Goal: Task Accomplishment & Management: Use online tool/utility

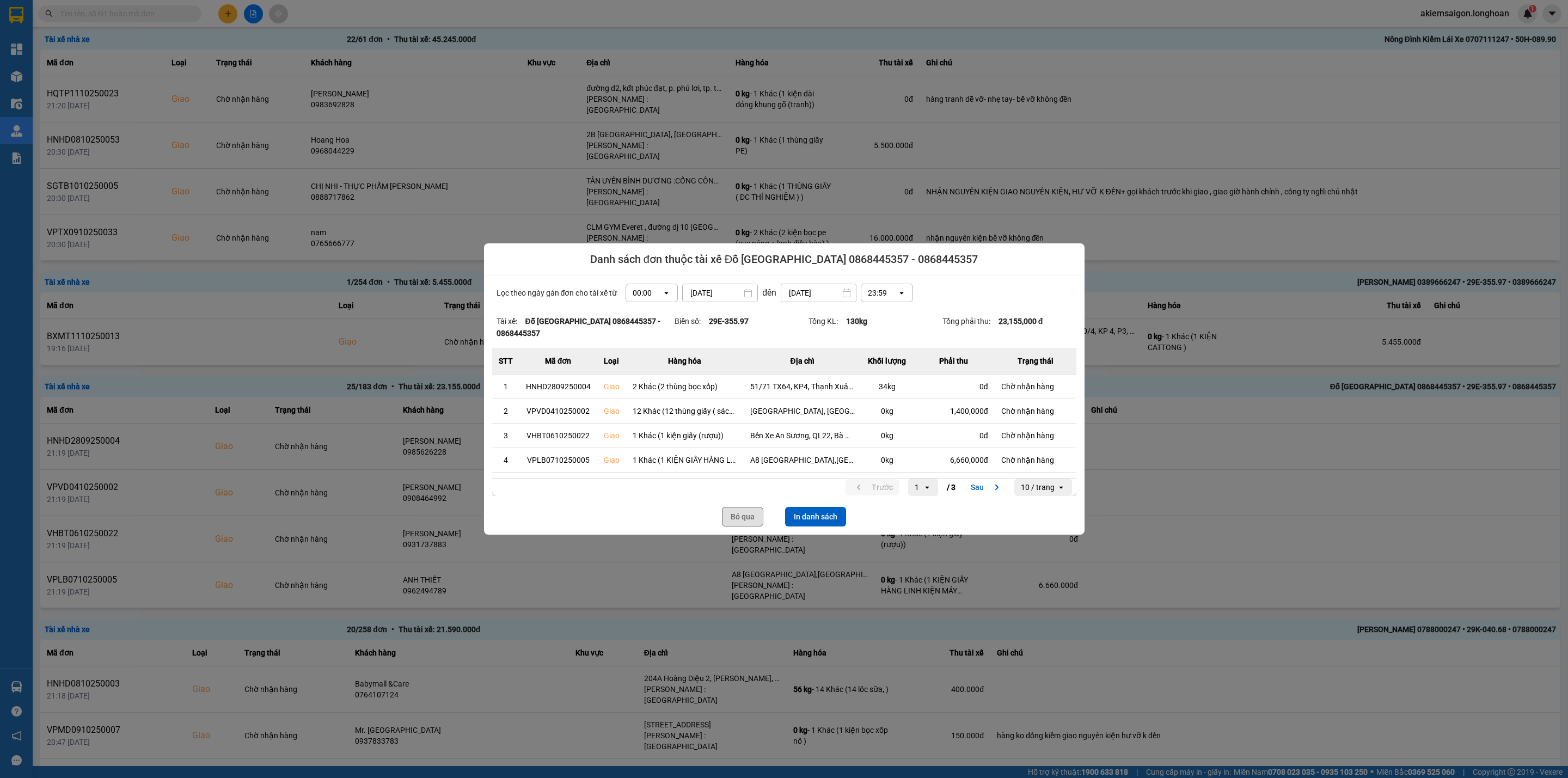
scroll to position [5, 0]
click at [733, 510] on button "Bỏ qua" at bounding box center [742, 516] width 42 height 20
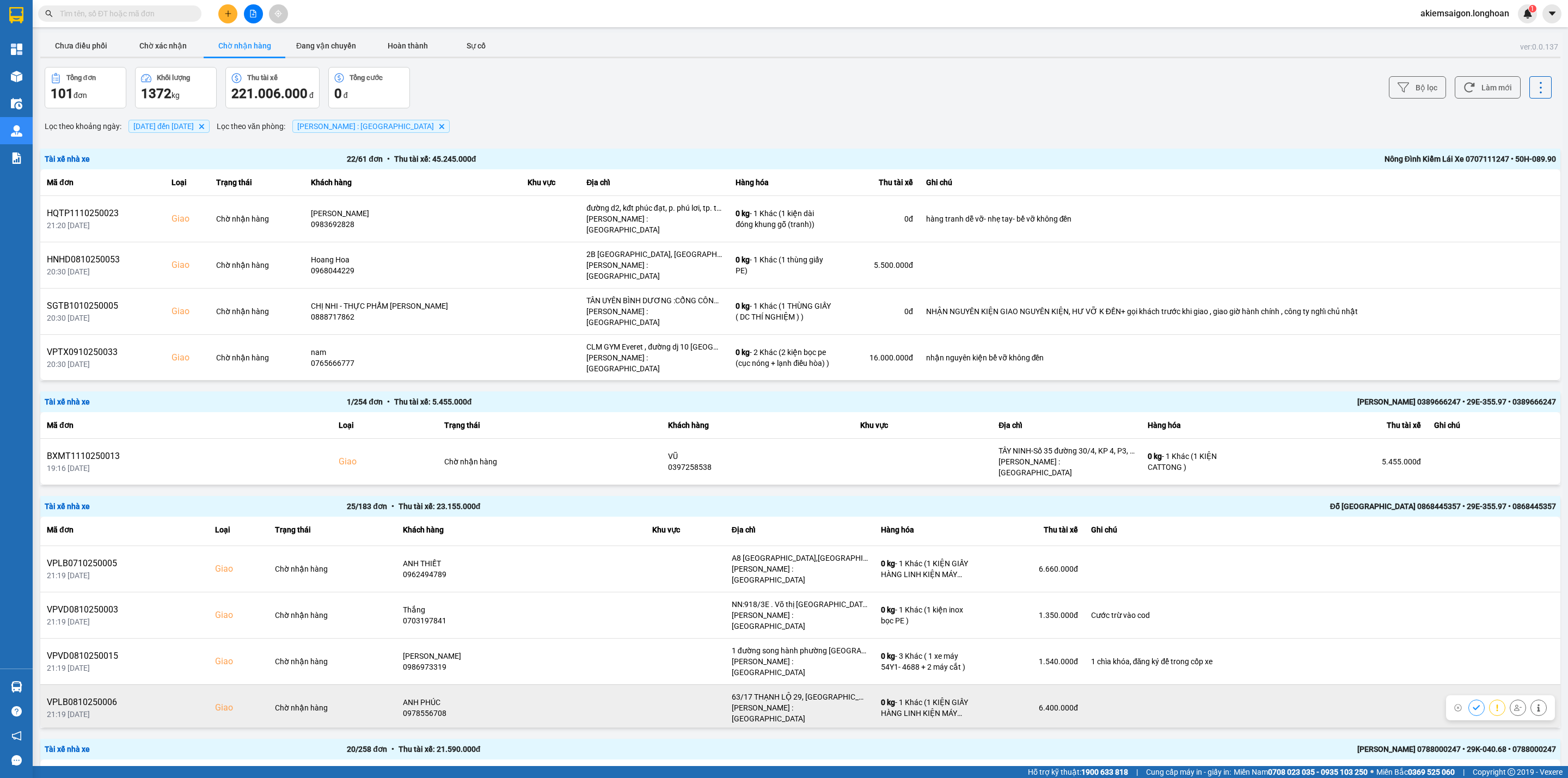
scroll to position [0, 0]
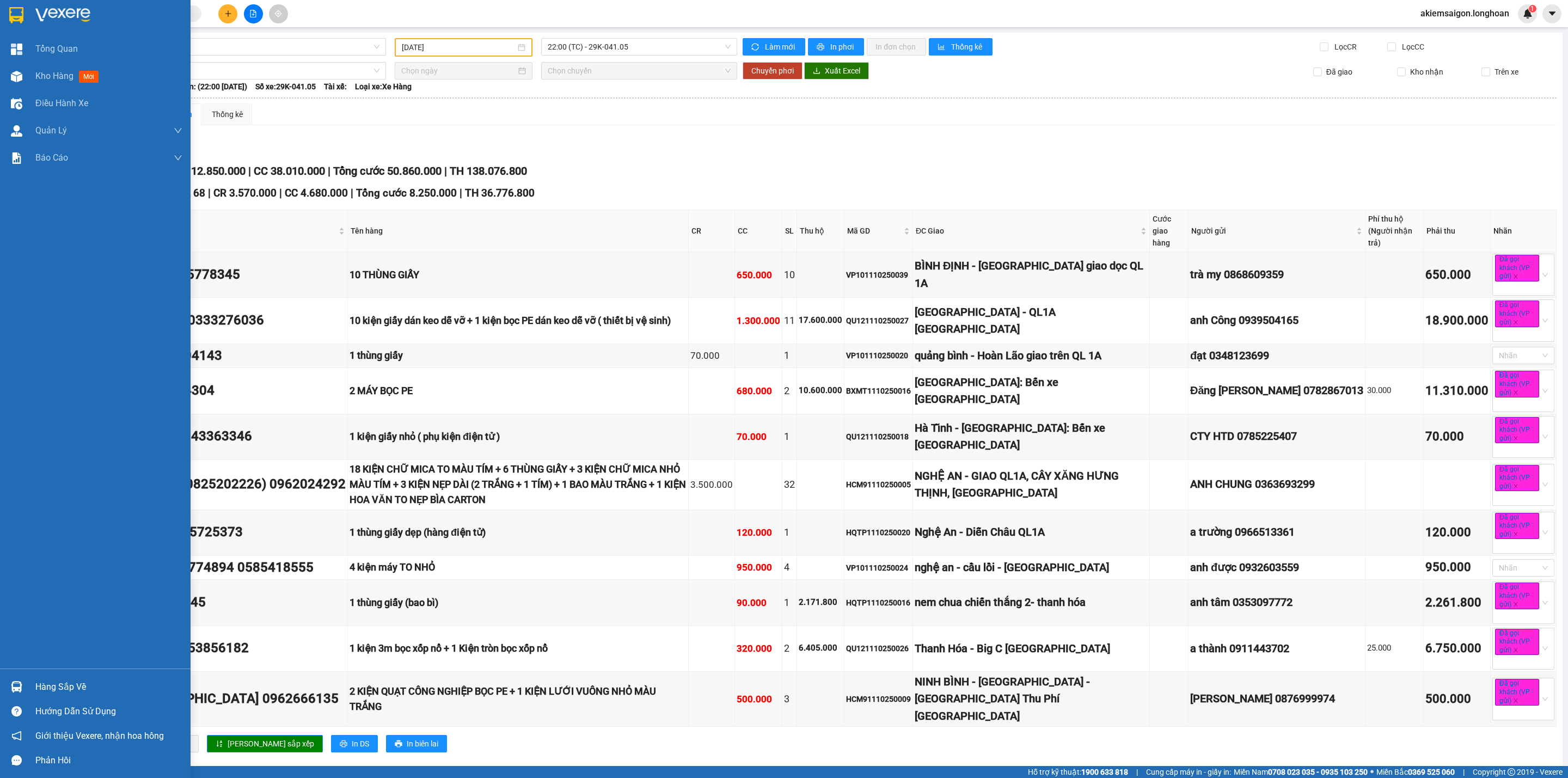
click at [15, 19] on img at bounding box center [16, 15] width 14 height 17
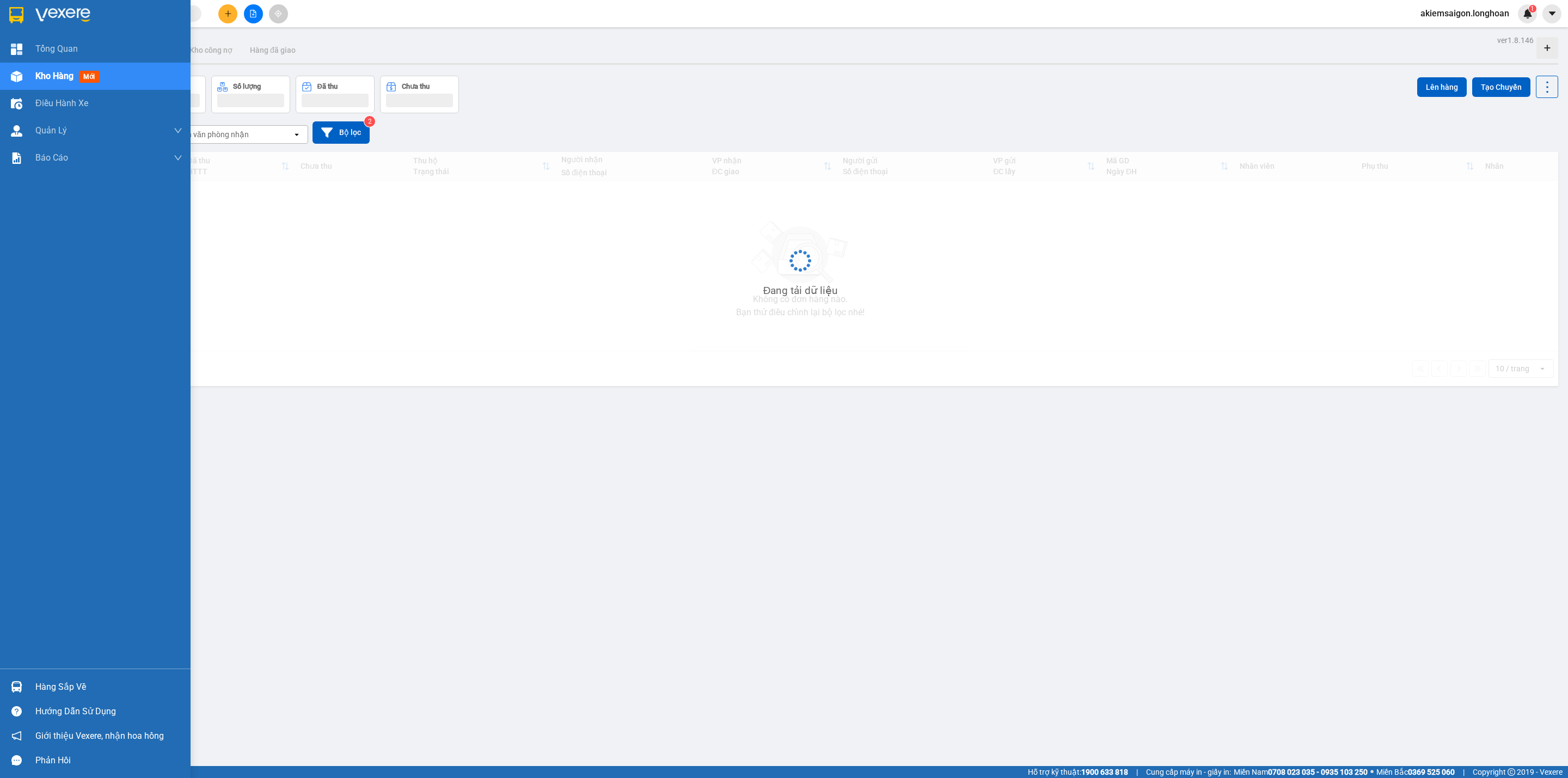
click at [17, 679] on div at bounding box center [17, 687] width 19 height 19
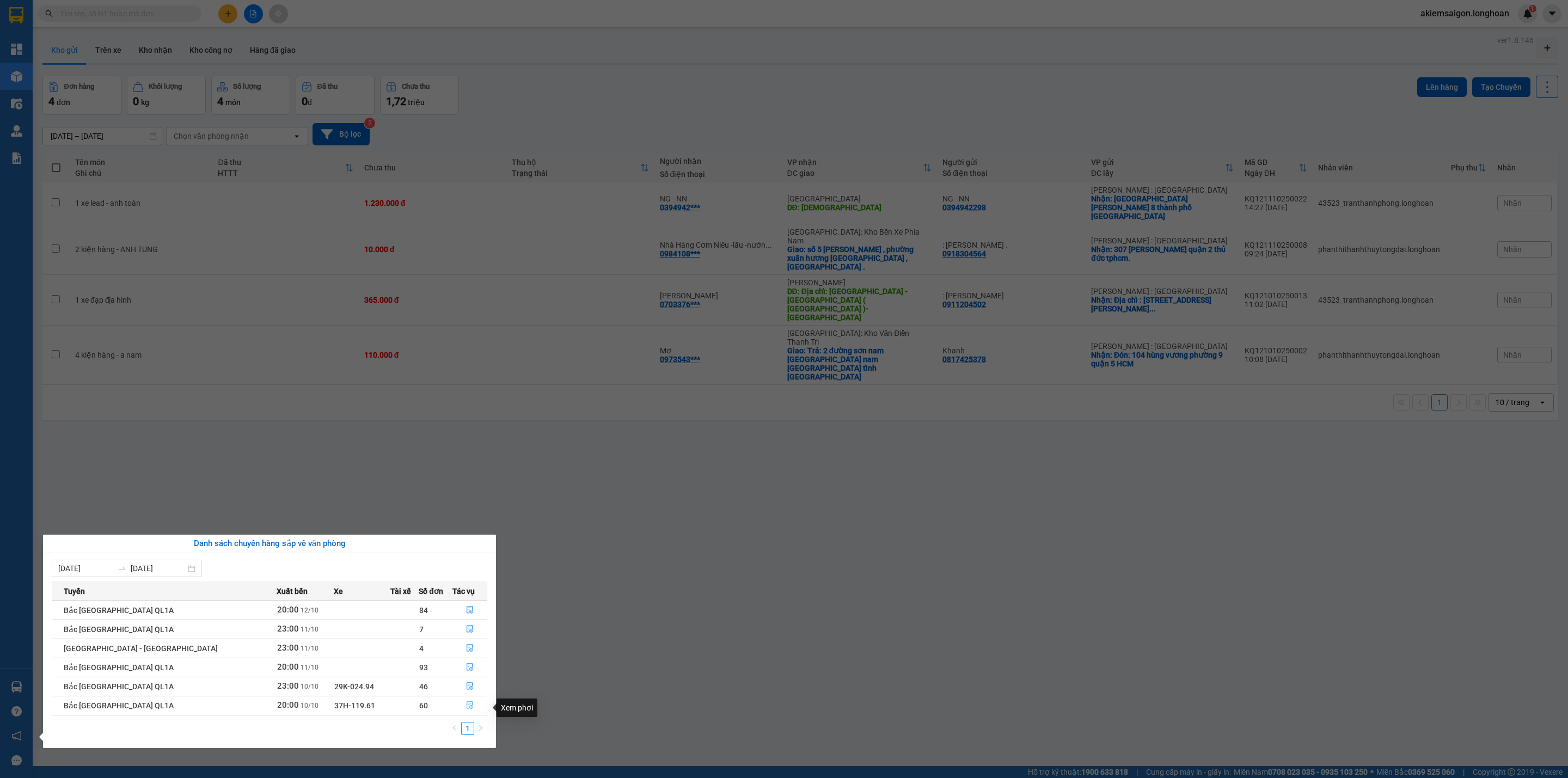
click at [466, 706] on icon "file-done" at bounding box center [470, 705] width 8 height 8
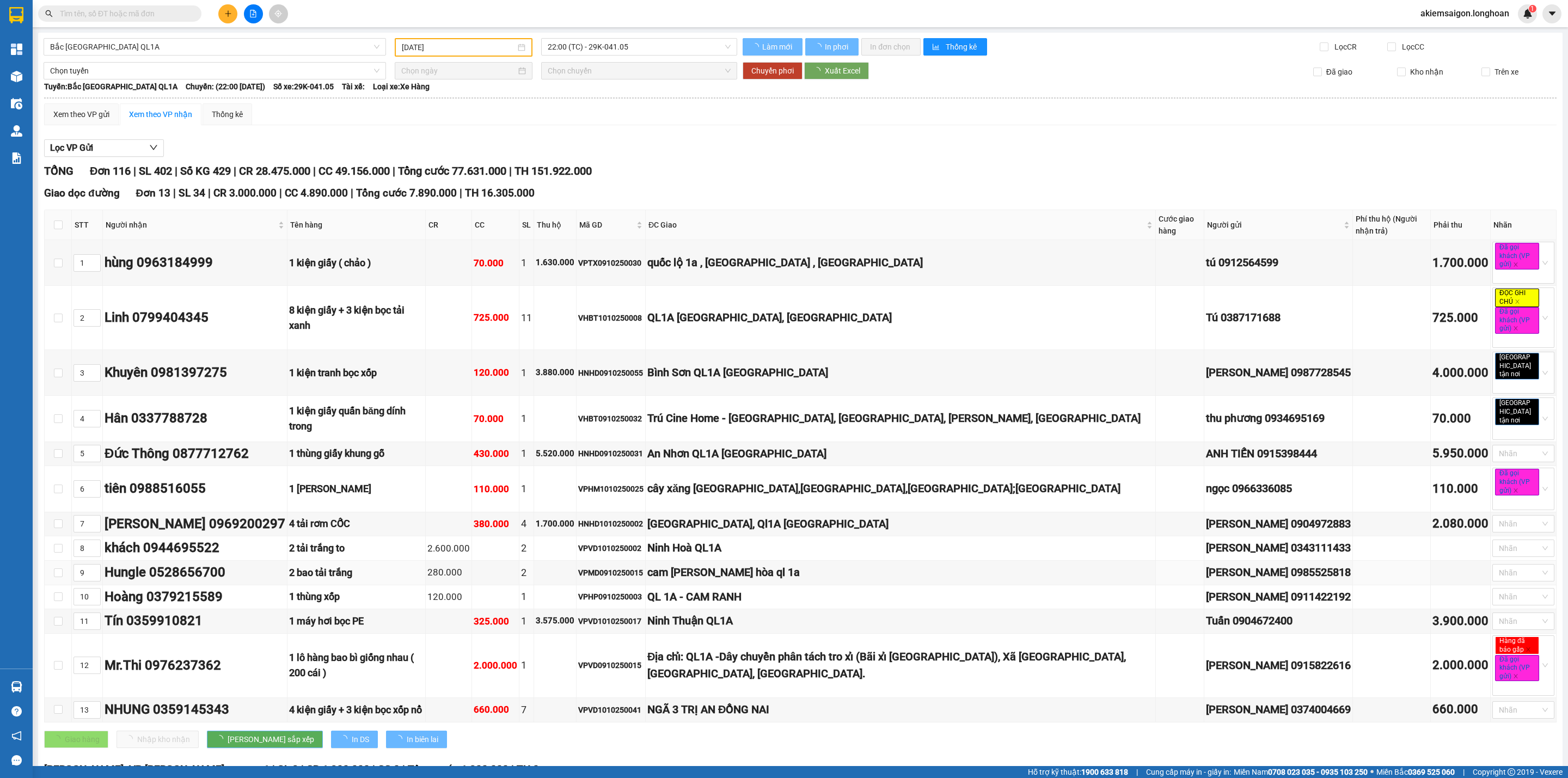
type input "[DATE]"
click at [62, 267] on input "checkbox" at bounding box center [58, 263] width 9 height 9
checkbox input "true"
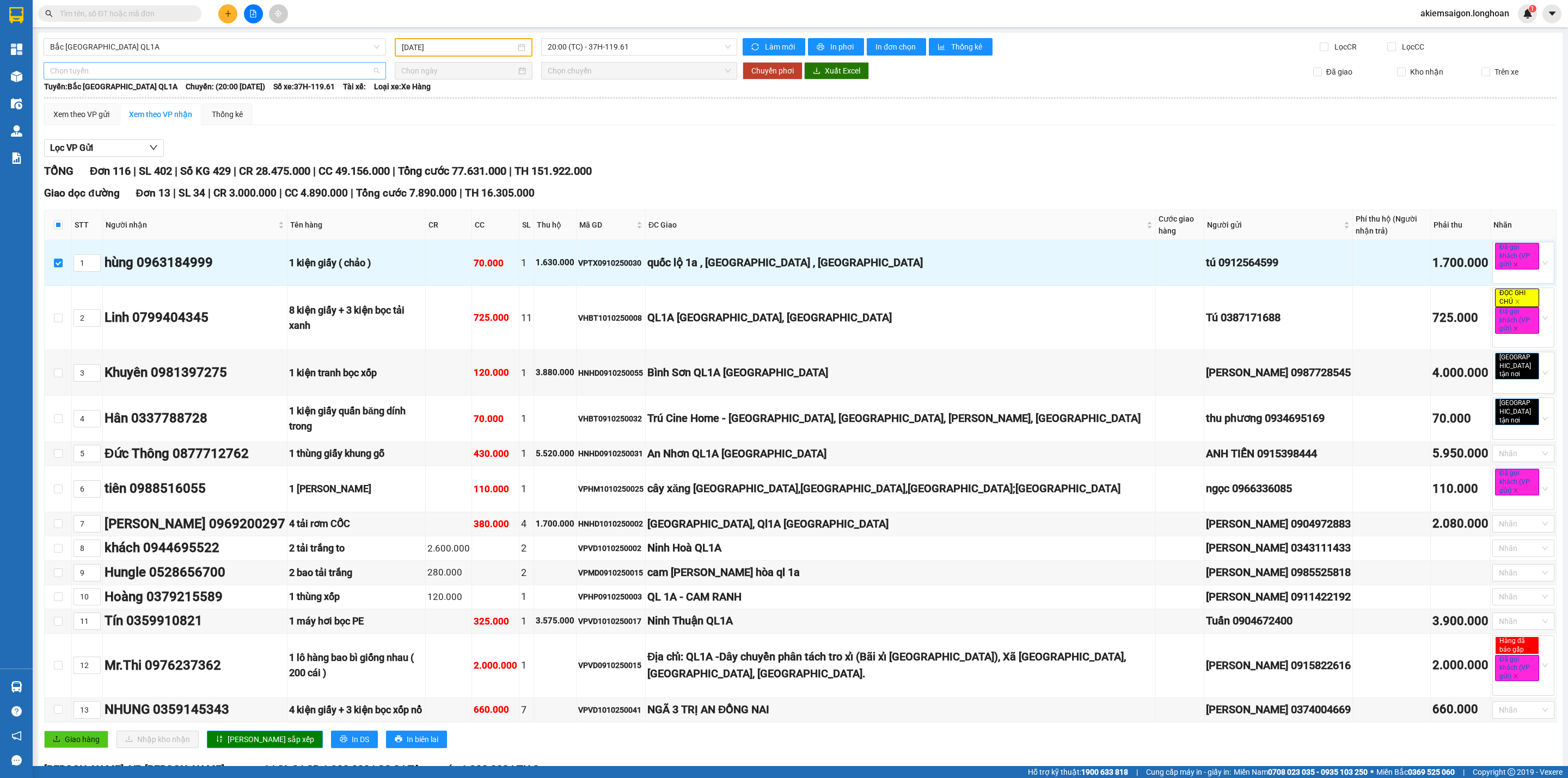
click at [218, 72] on span "Chọn tuyến" at bounding box center [214, 71] width 329 height 17
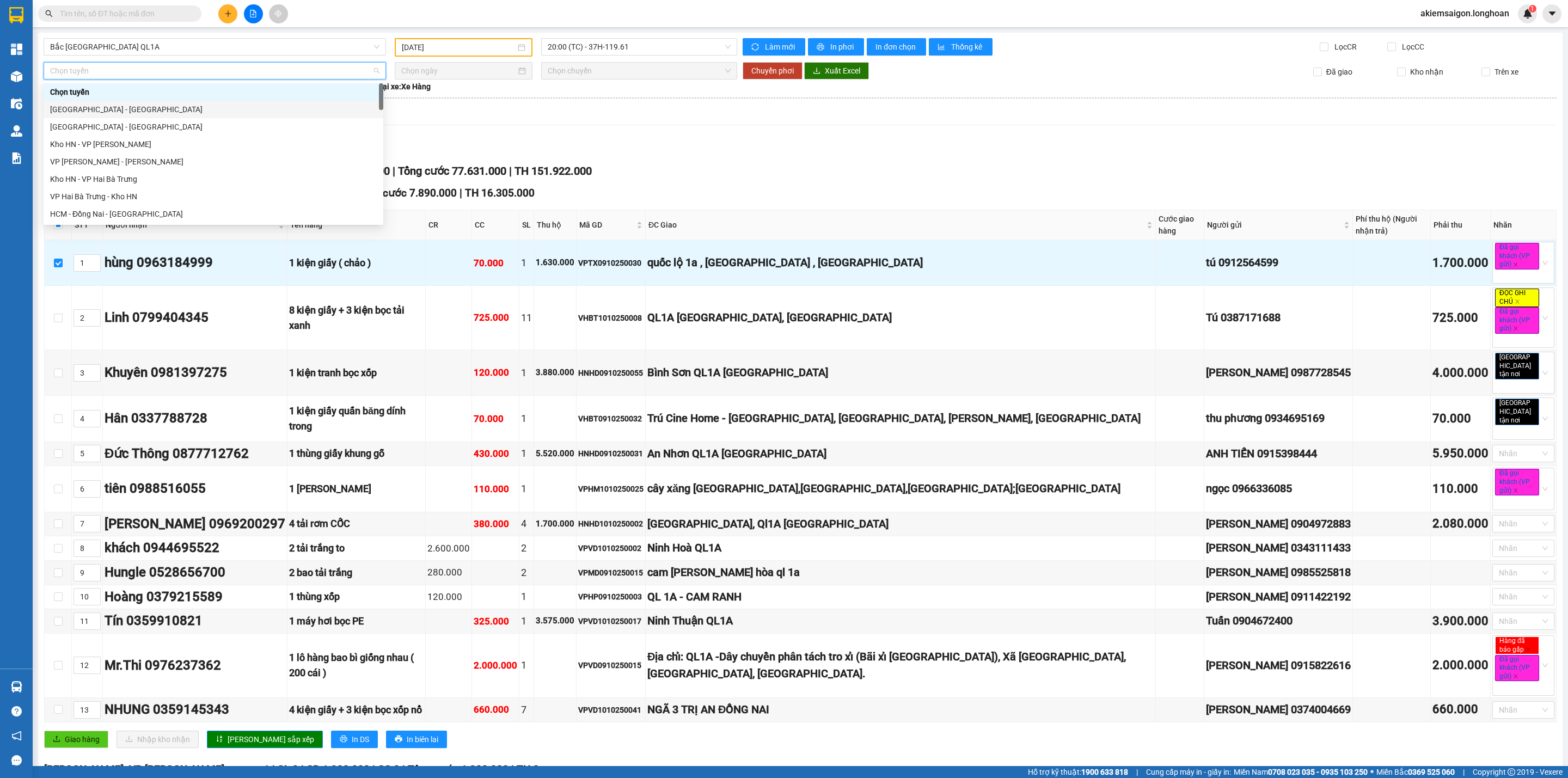
scroll to position [727, 0]
click at [169, 165] on div "Nam [GEOGRAPHIC_DATA]" at bounding box center [213, 166] width 327 height 12
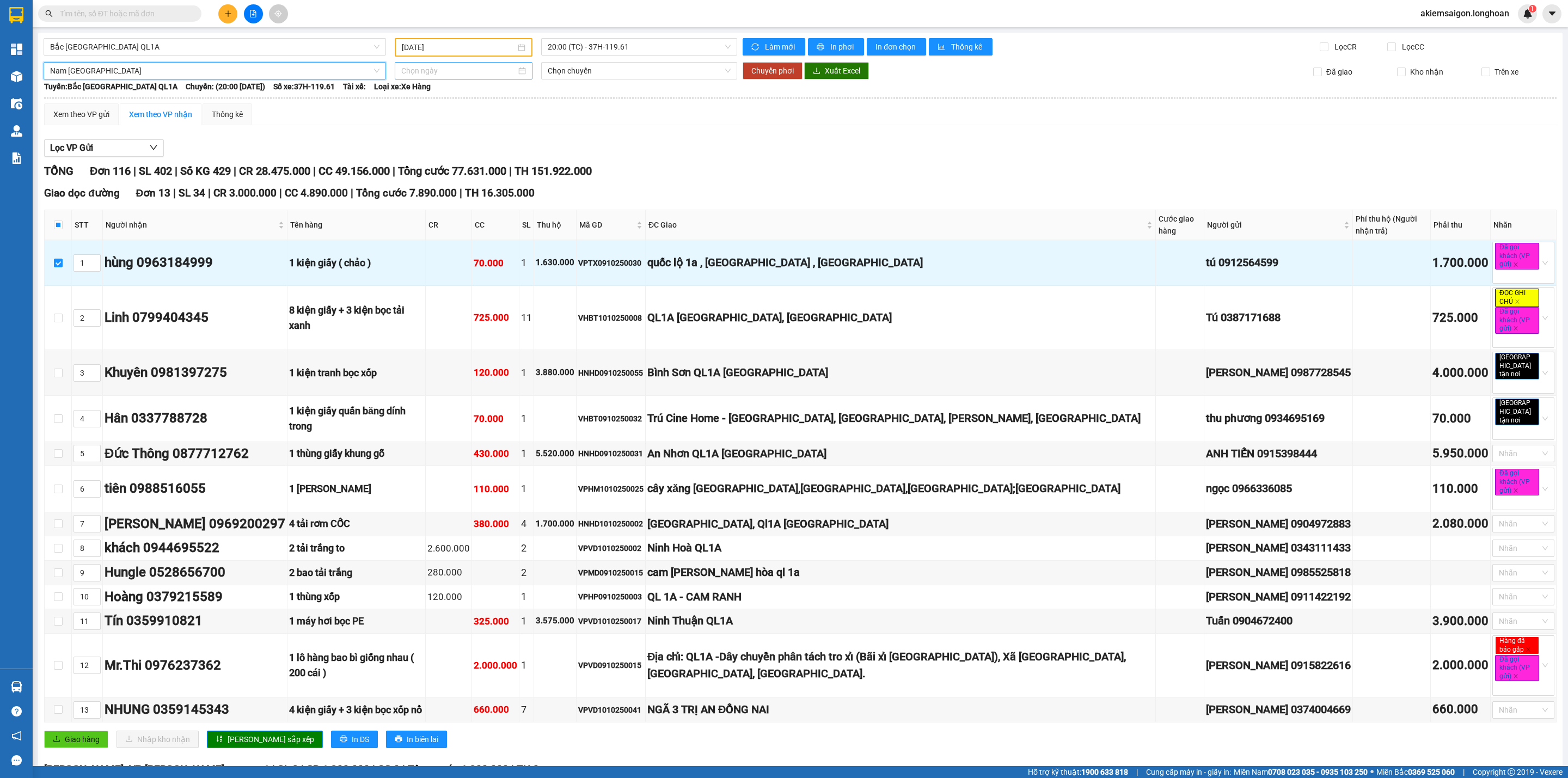
click at [440, 66] on input at bounding box center [459, 70] width 115 height 12
type input "[DATE]"
click at [411, 165] on div "12" at bounding box center [408, 166] width 13 height 13
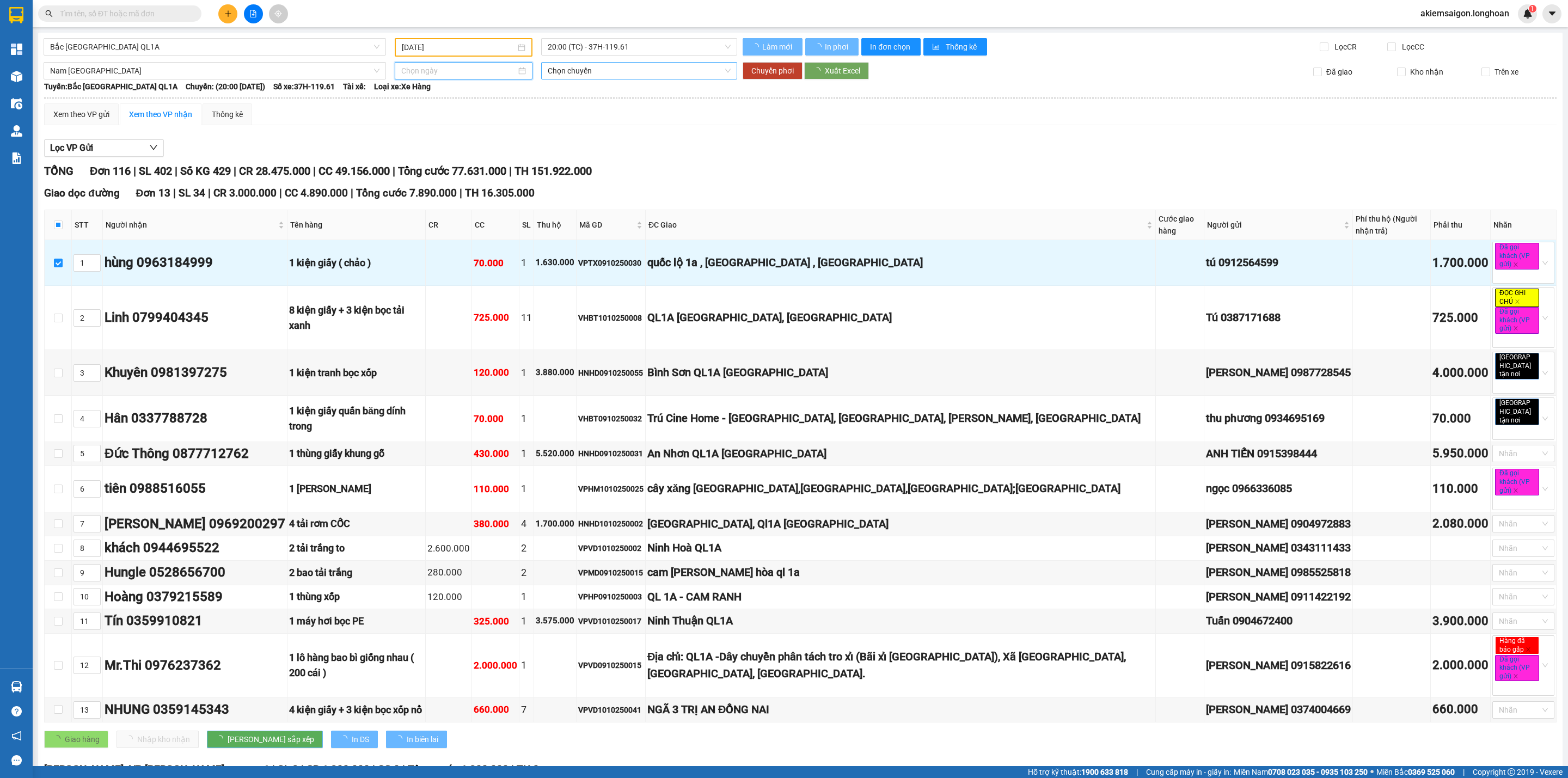
type input "[DATE]"
click at [769, 74] on span "Chuyển phơi" at bounding box center [772, 70] width 42 height 12
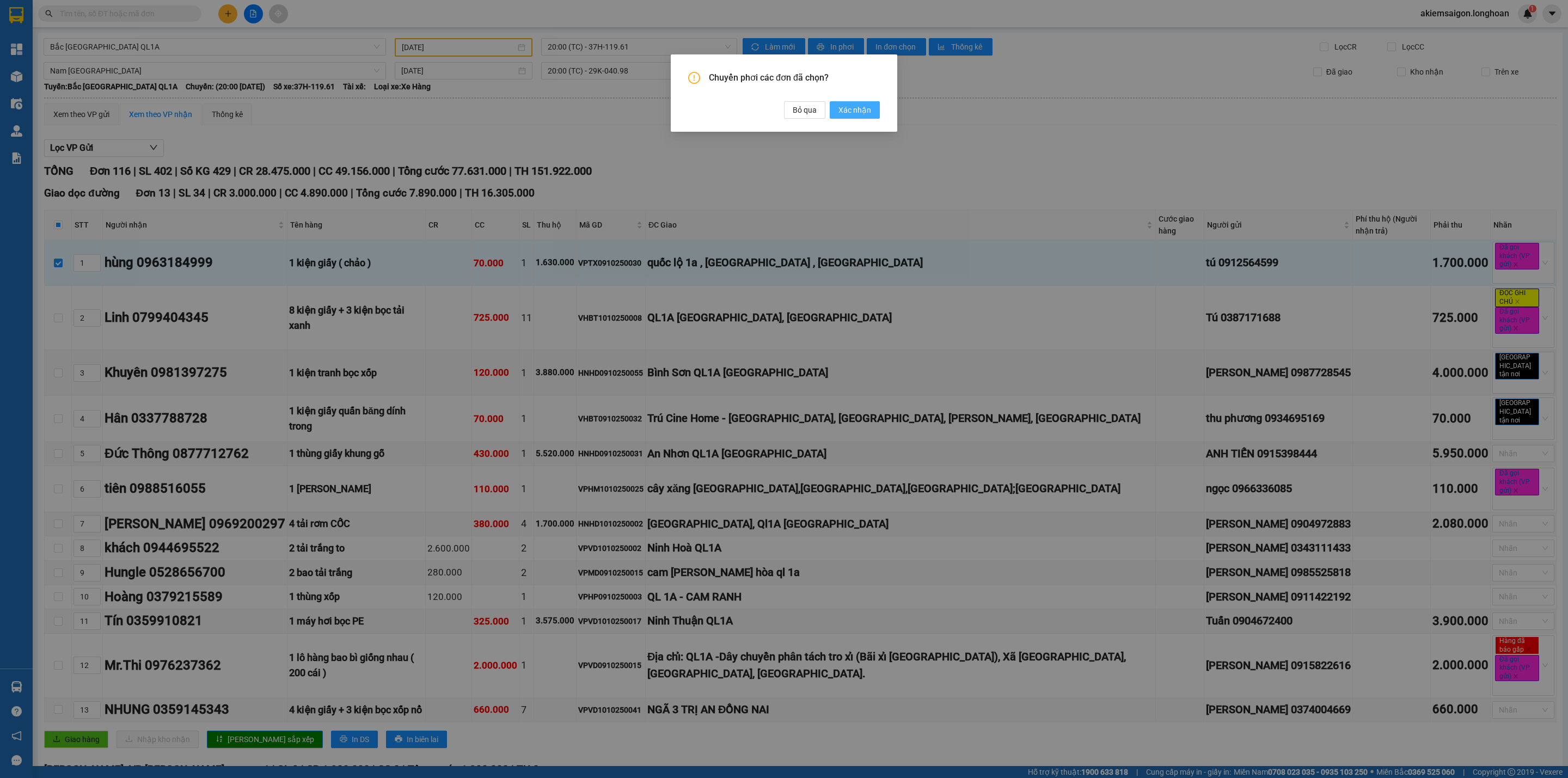
click at [860, 109] on span "Xác nhận" at bounding box center [855, 110] width 33 height 12
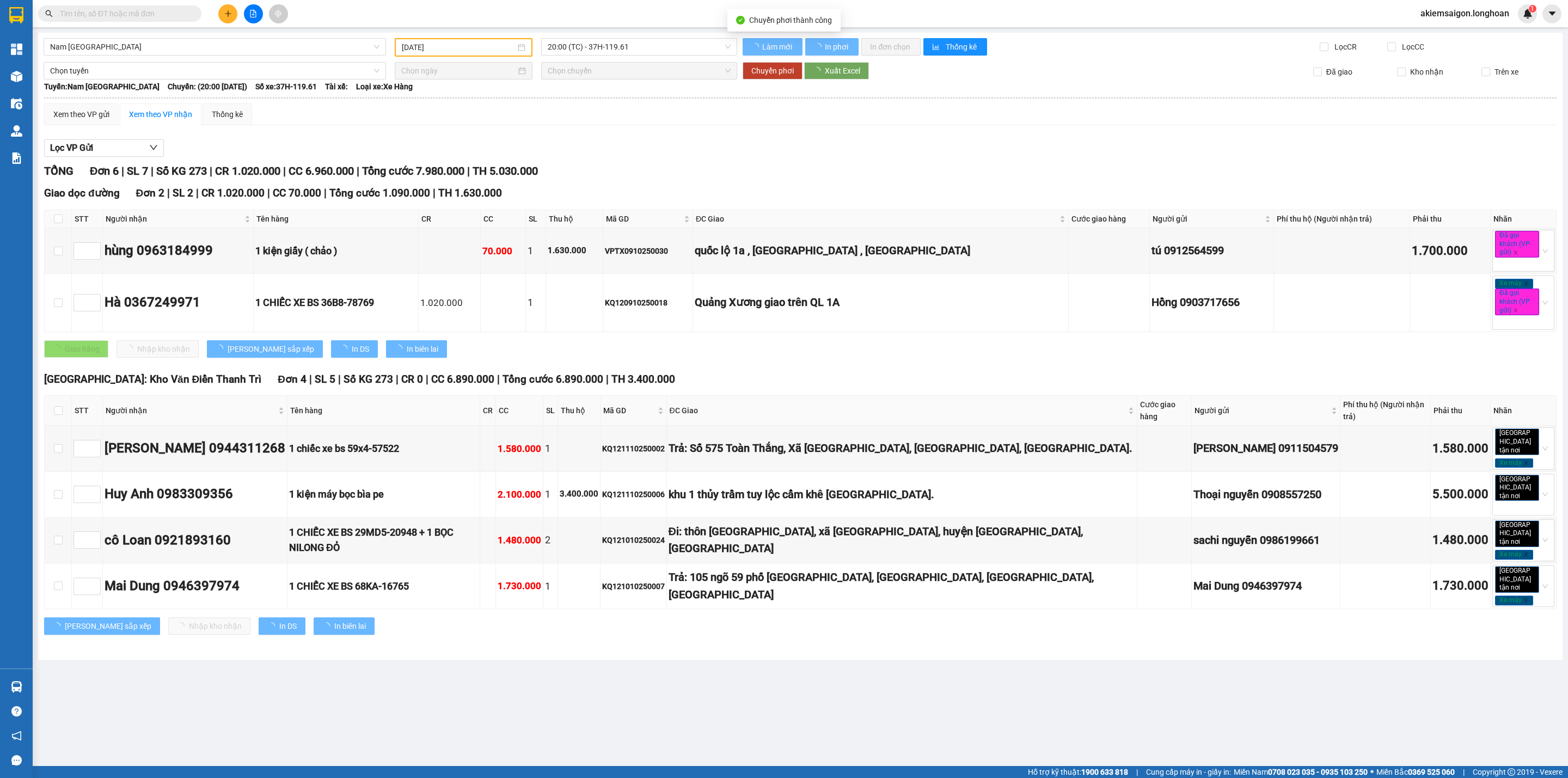
checkbox input "false"
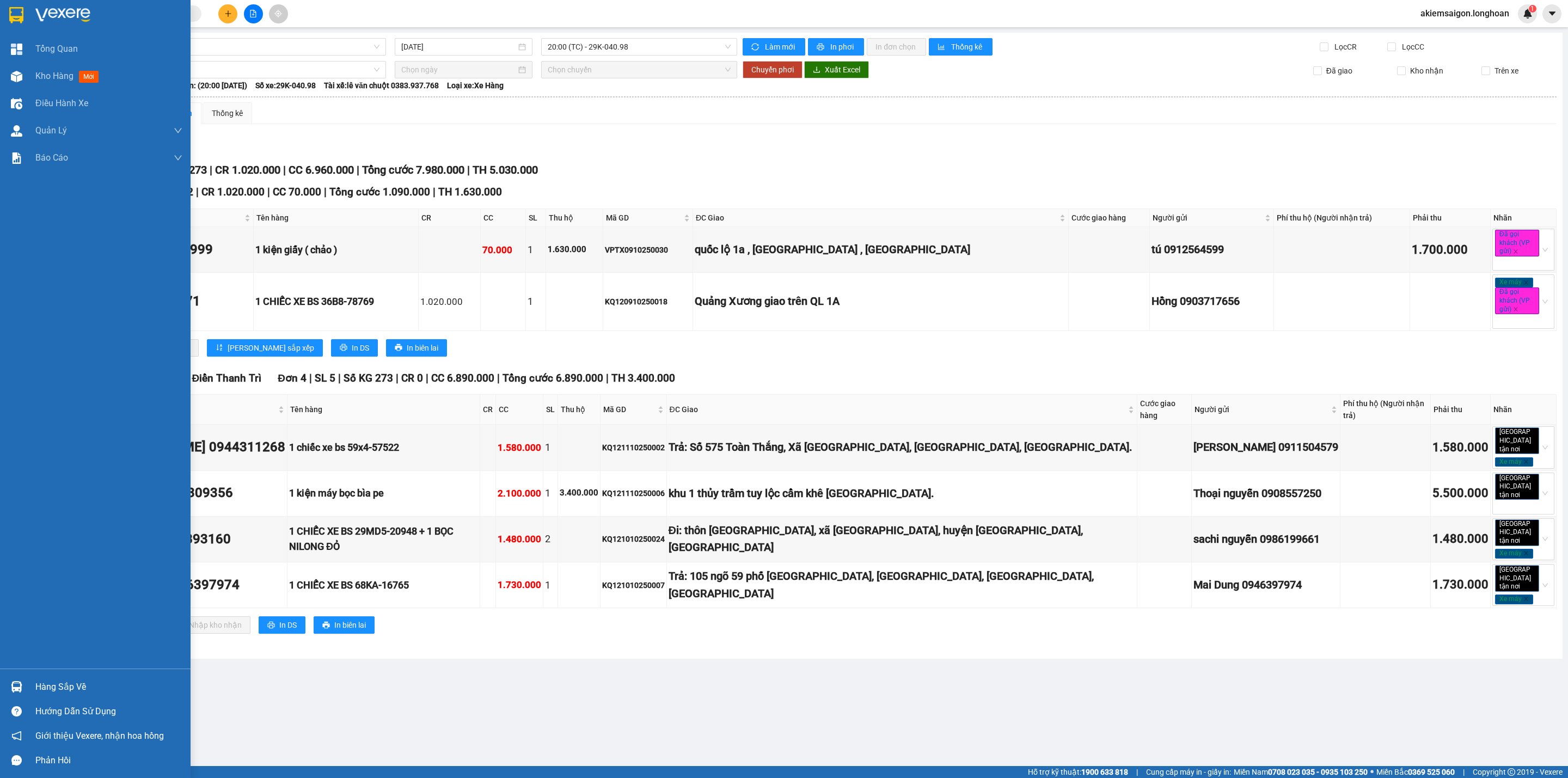
click at [17, 685] on img at bounding box center [17, 687] width 12 height 12
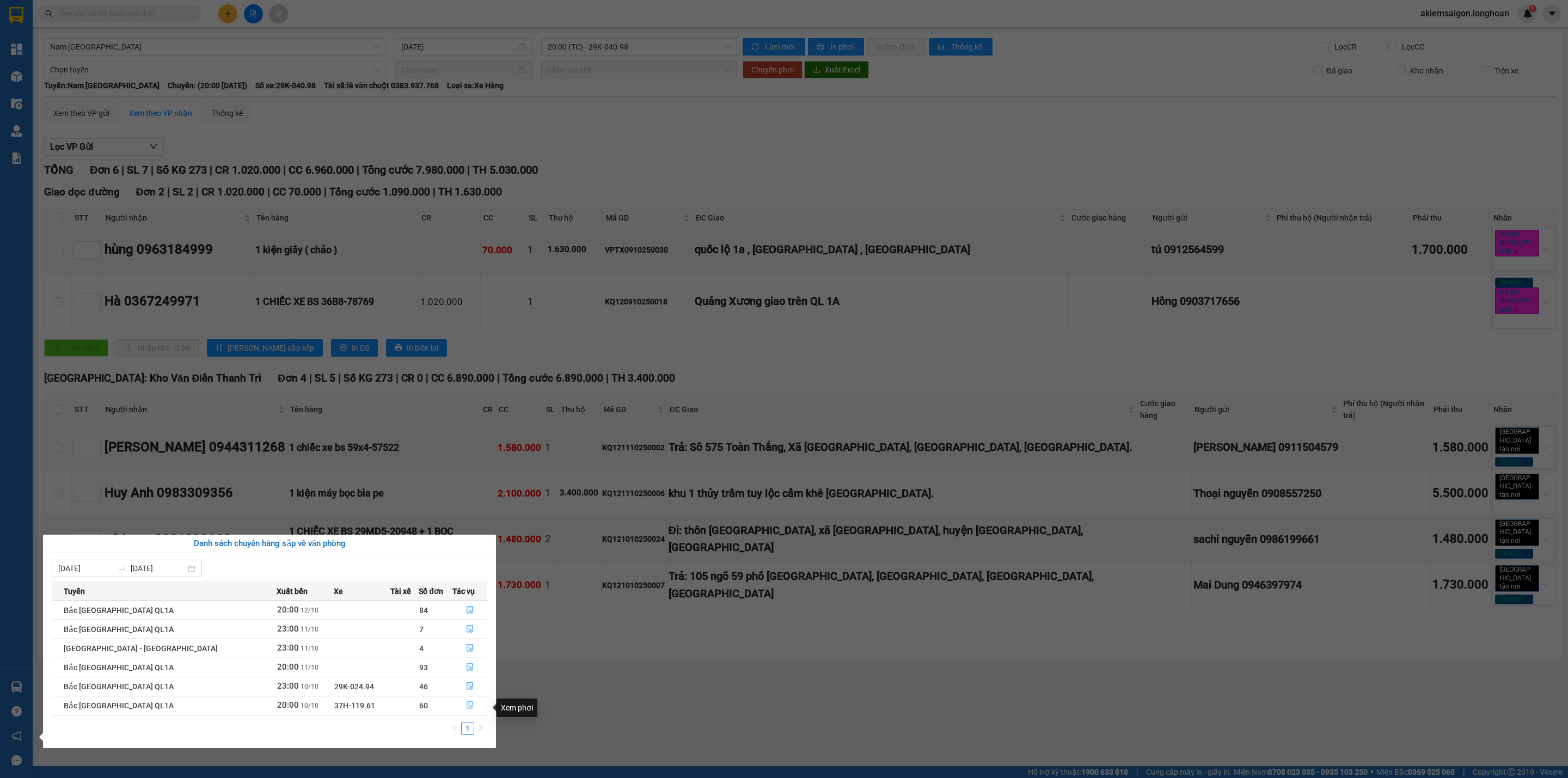
click at [466, 709] on icon "file-done" at bounding box center [470, 706] width 6 height 8
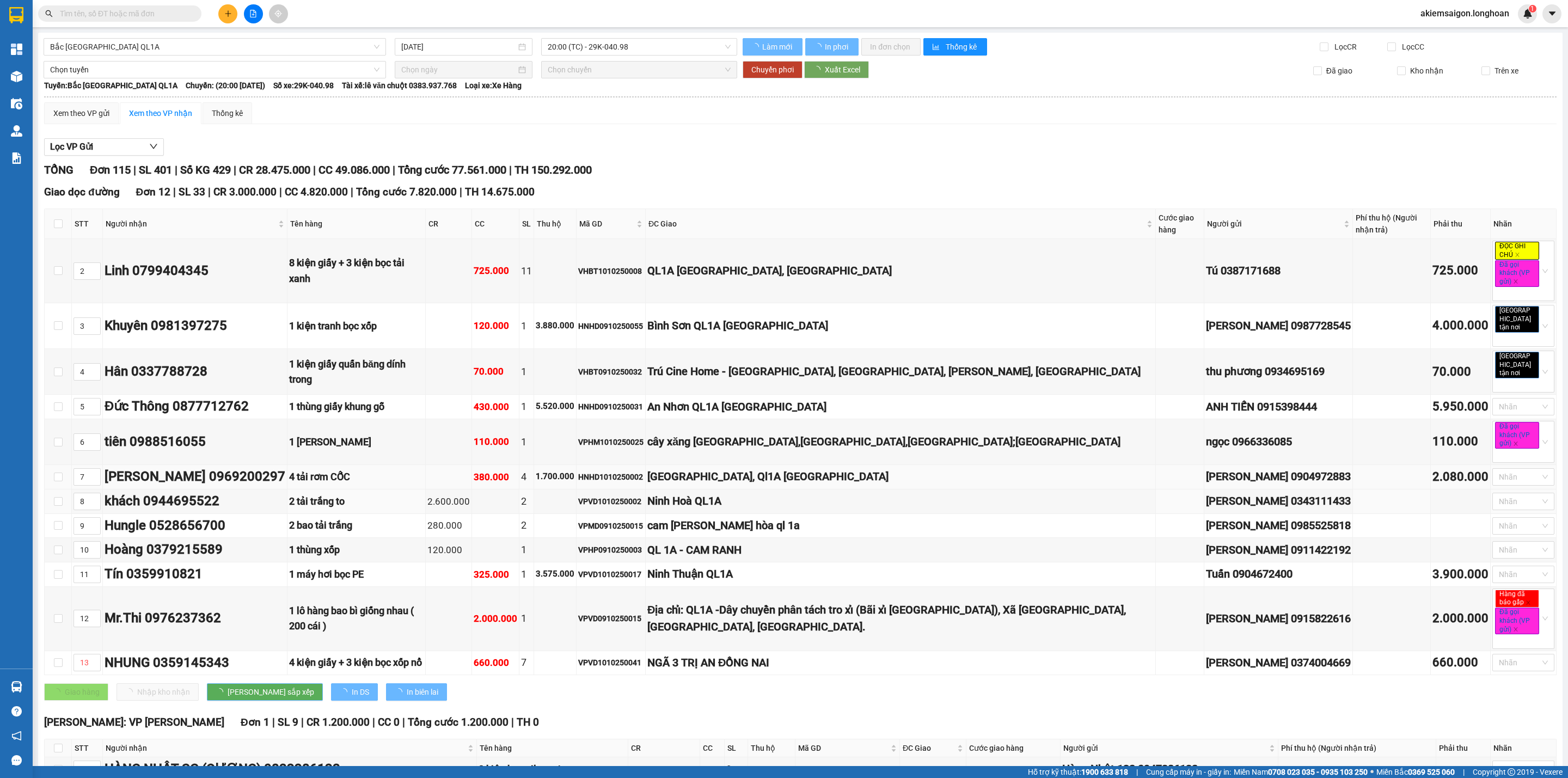
type input "[DATE]"
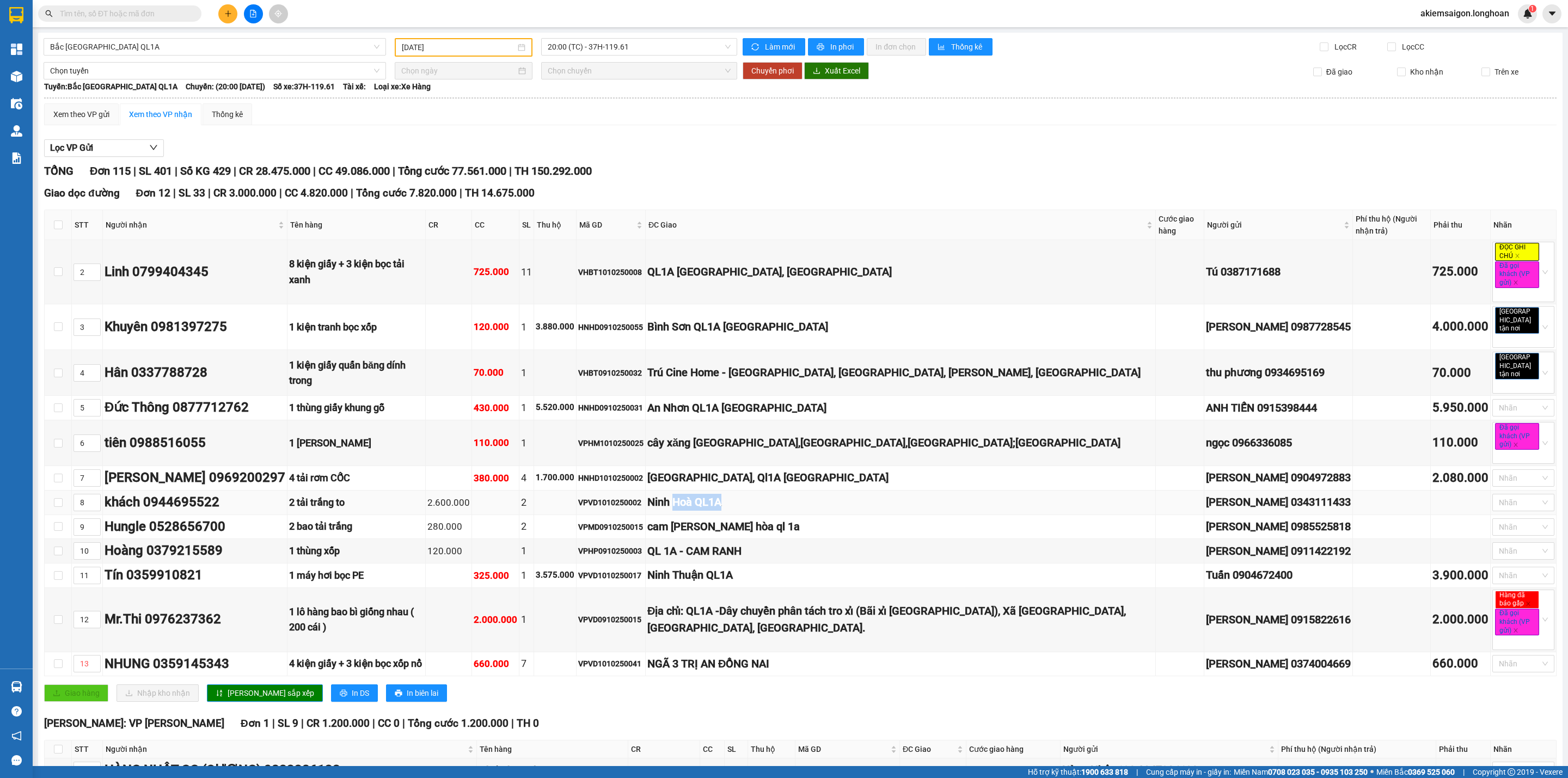
drag, startPoint x: 686, startPoint y: 496, endPoint x: 763, endPoint y: 494, distance: 77.0
click at [760, 495] on div "Ninh Hoà QL1A" at bounding box center [900, 502] width 506 height 17
click at [57, 226] on input "checkbox" at bounding box center [58, 225] width 9 height 9
checkbox input "true"
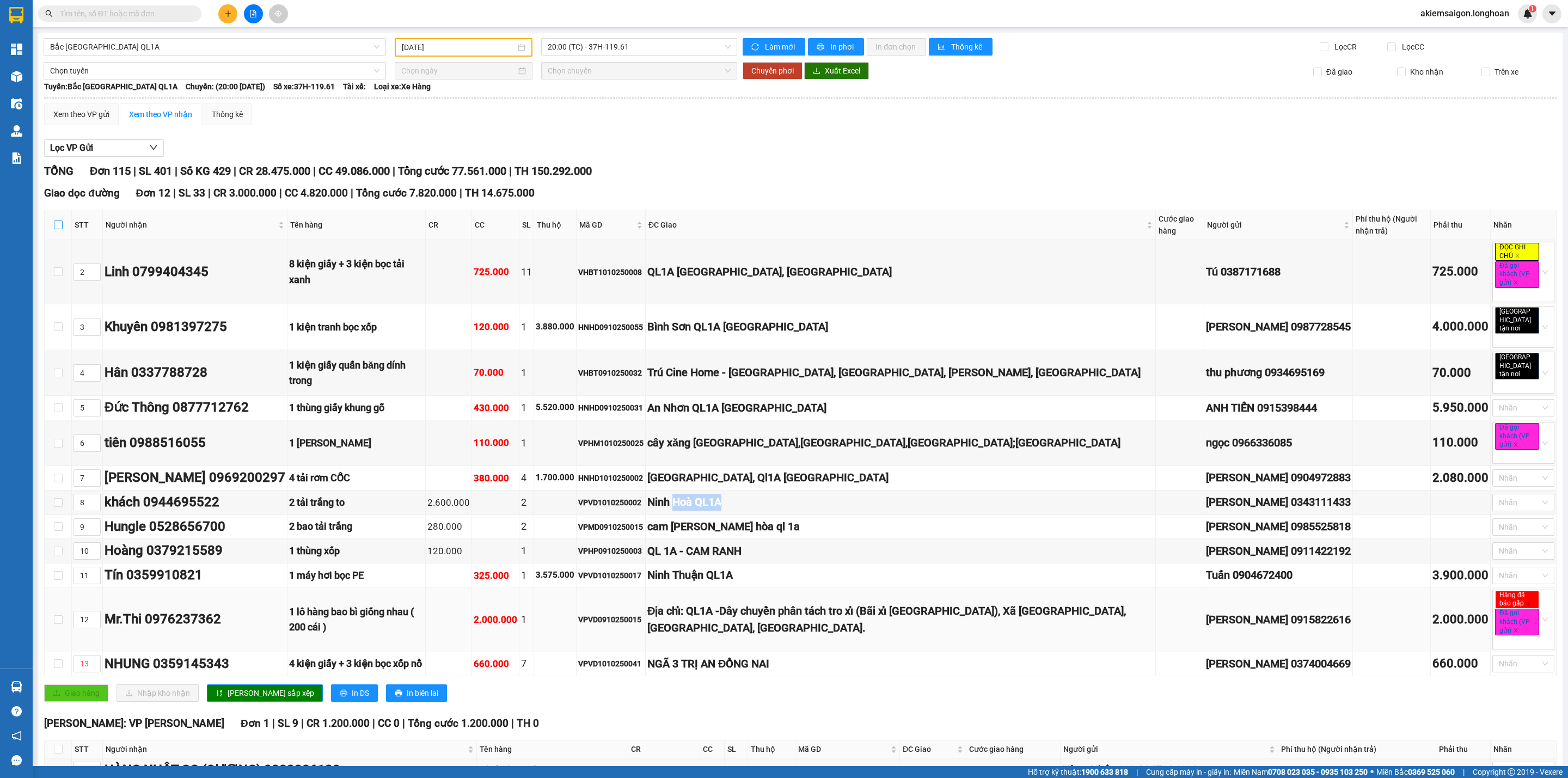
checkbox input "true"
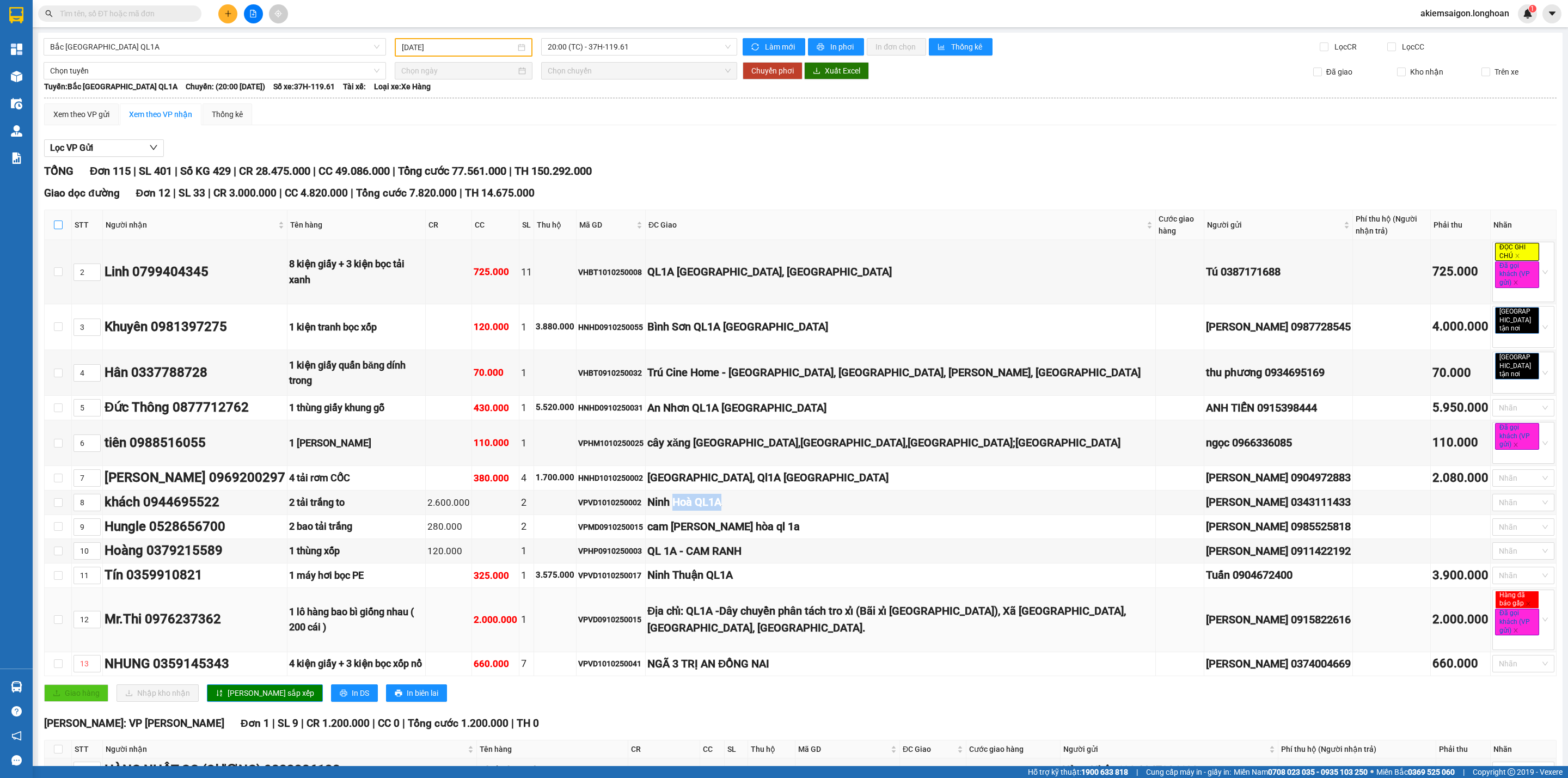
checkbox input "true"
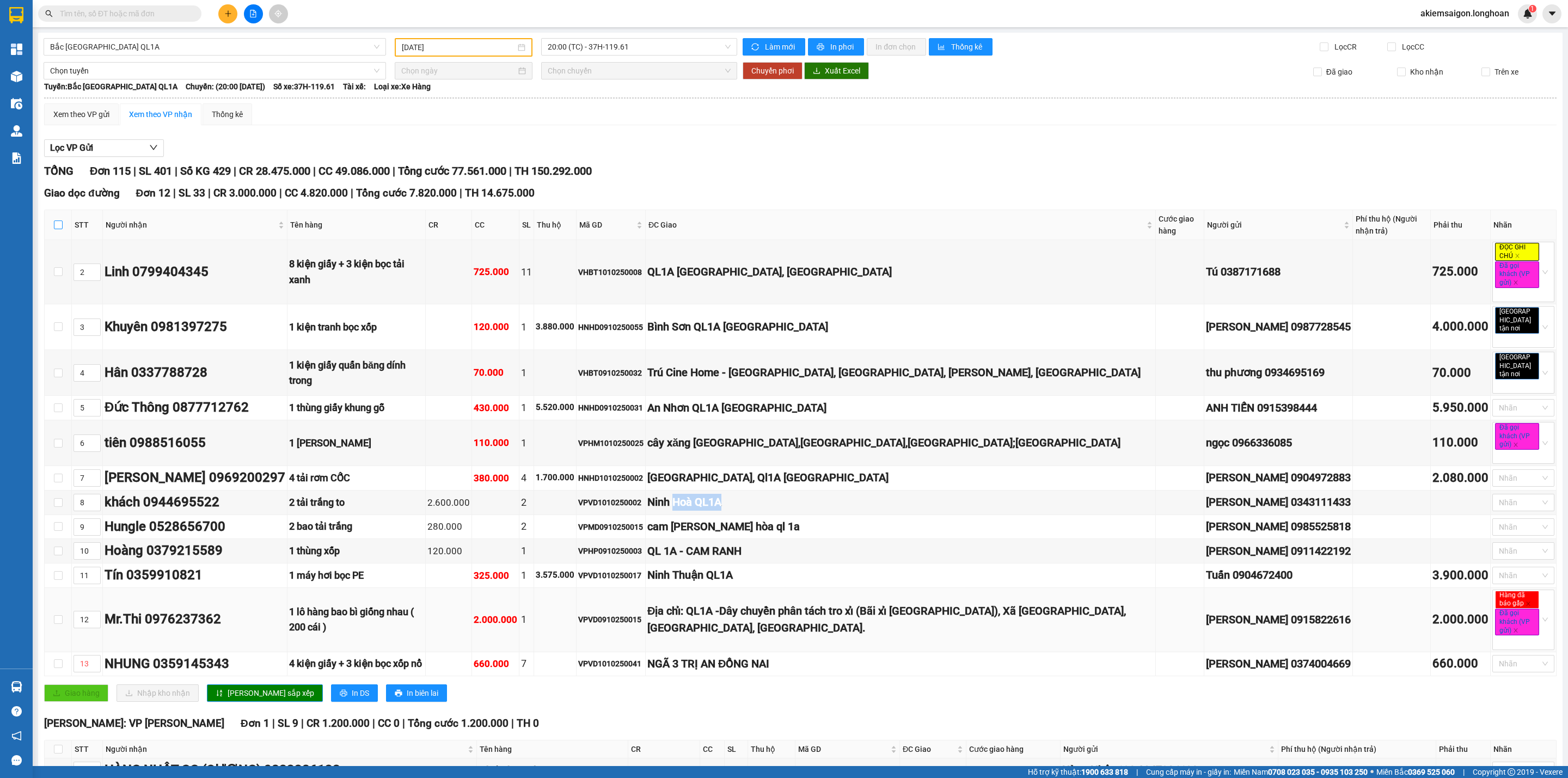
checkbox input "true"
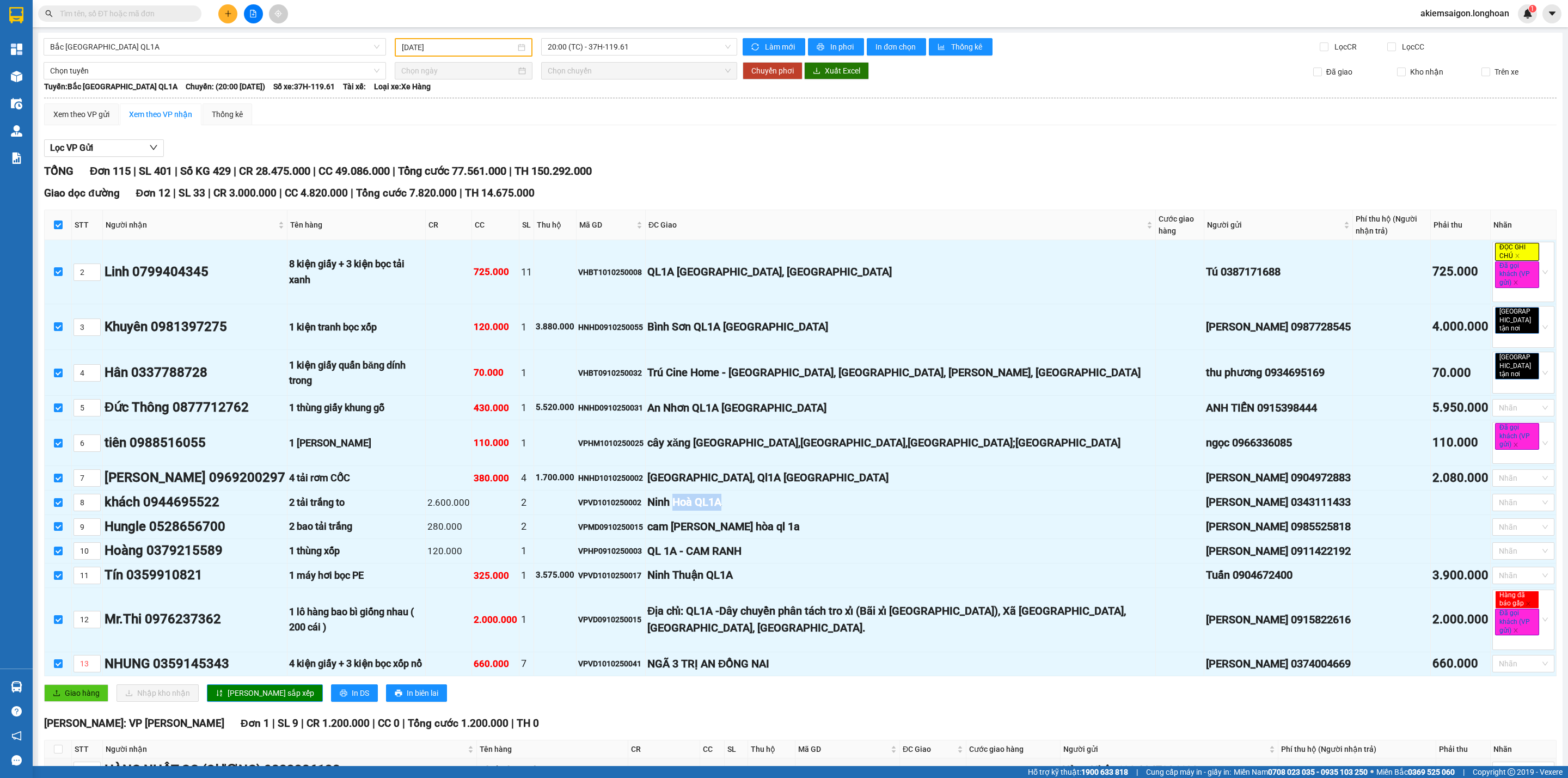
scroll to position [272, 0]
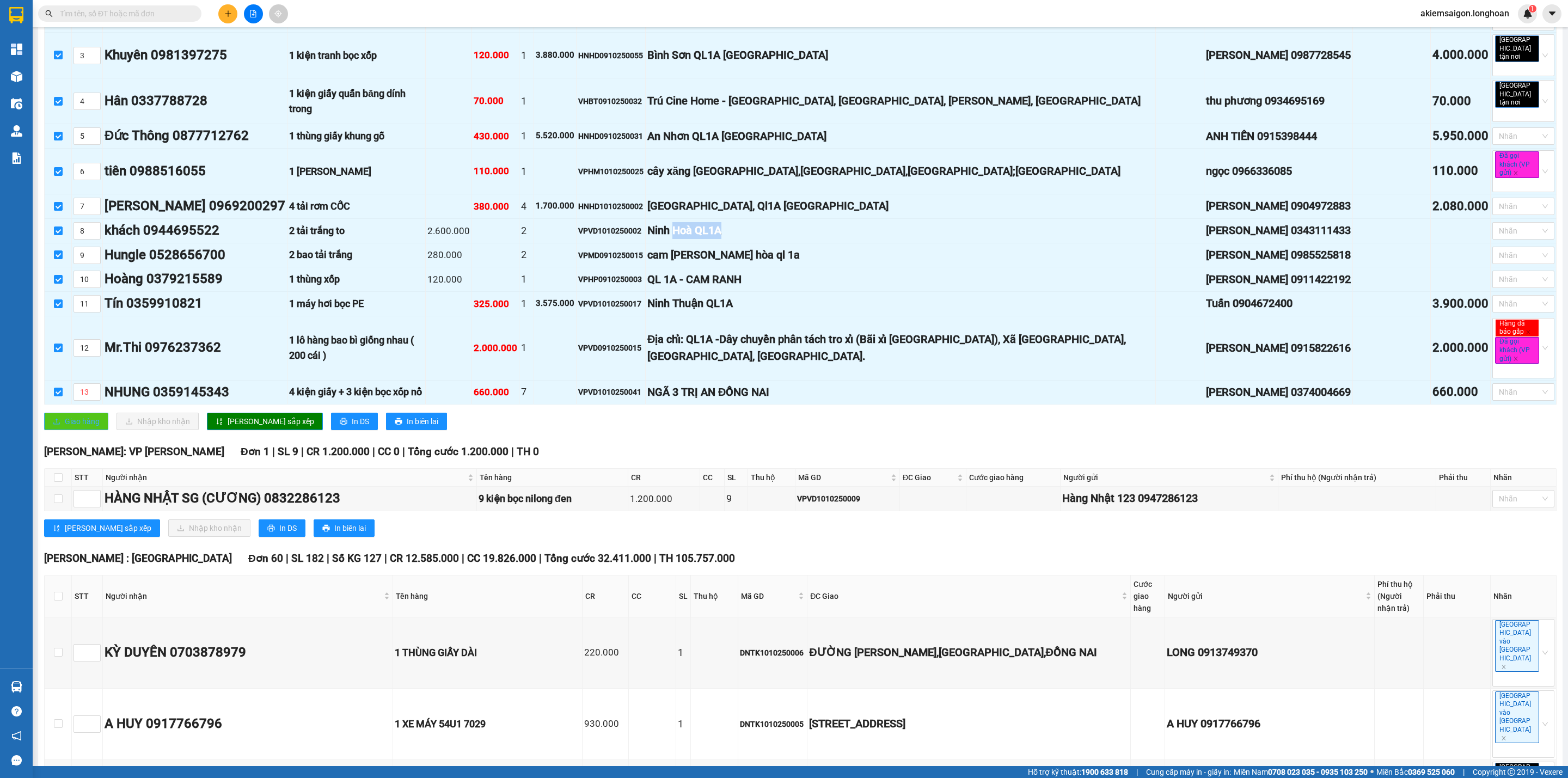
click at [86, 423] on span "Giao hàng" at bounding box center [82, 421] width 35 height 12
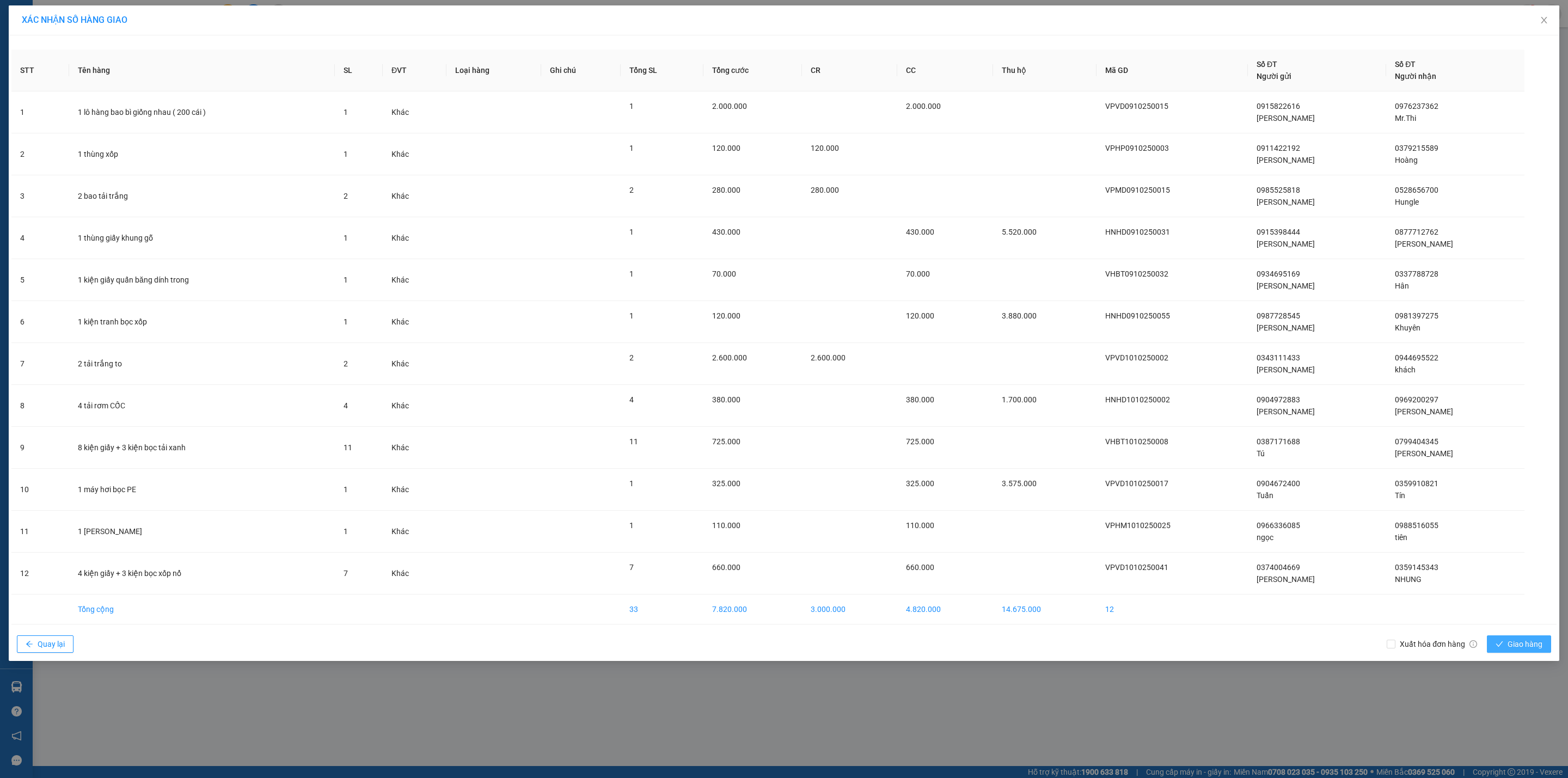
click at [1519, 642] on span "Giao hàng" at bounding box center [1524, 644] width 35 height 12
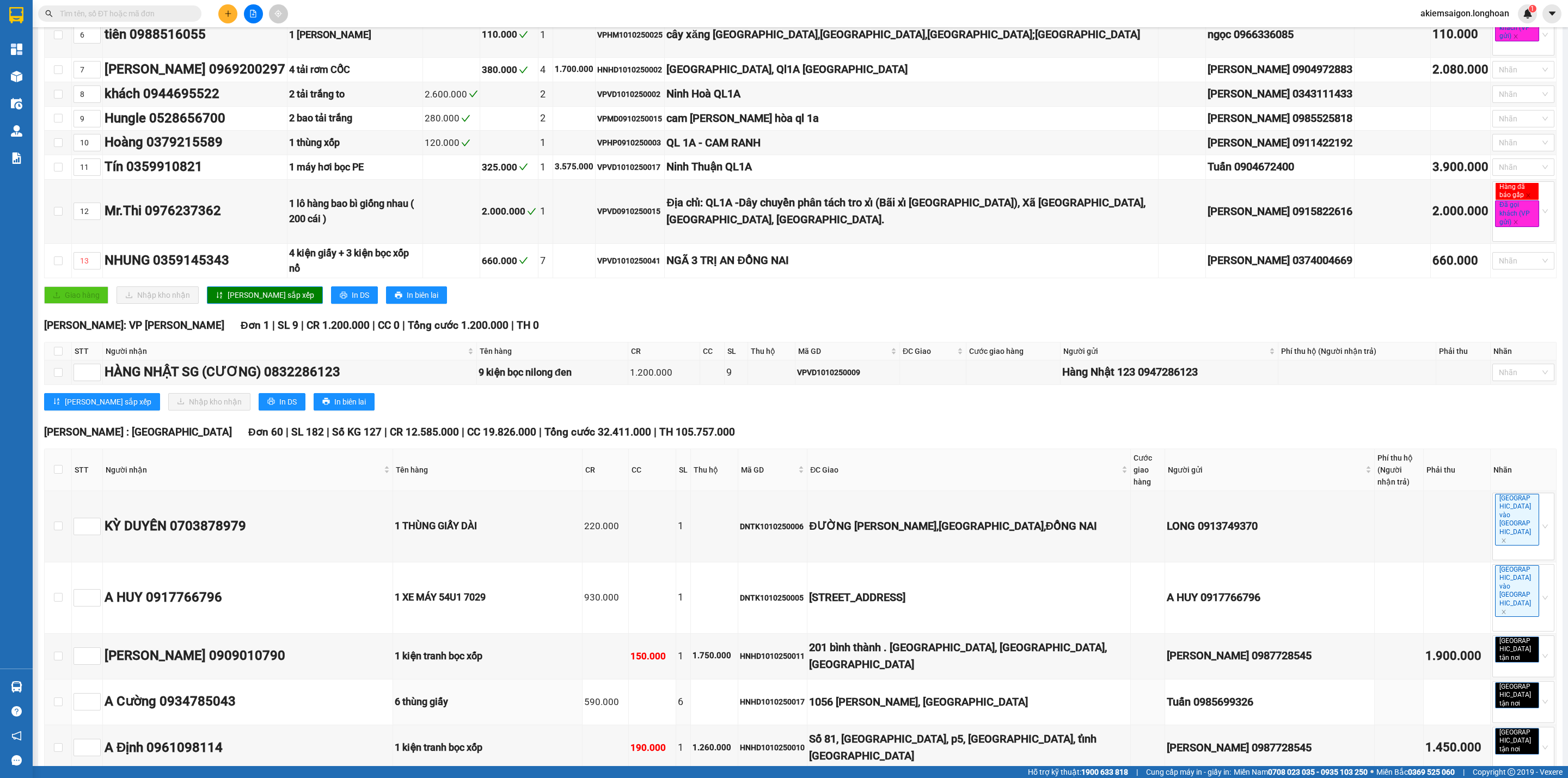
scroll to position [680, 0]
